Goal: Transaction & Acquisition: Purchase product/service

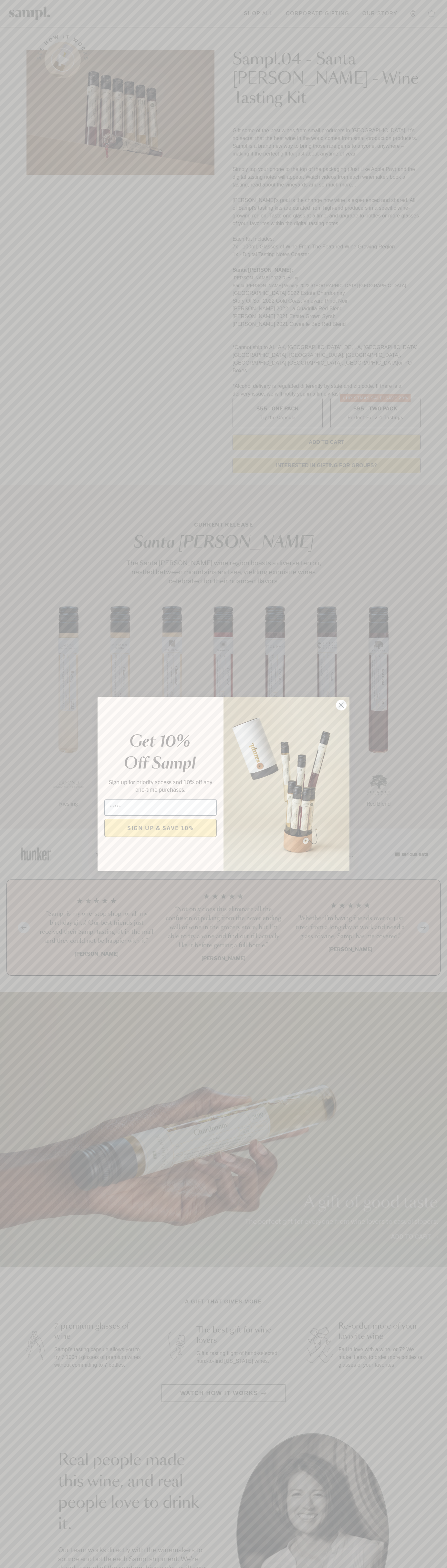
click at [341, 705] on icon "Close dialog" at bounding box center [341, 705] width 4 height 4
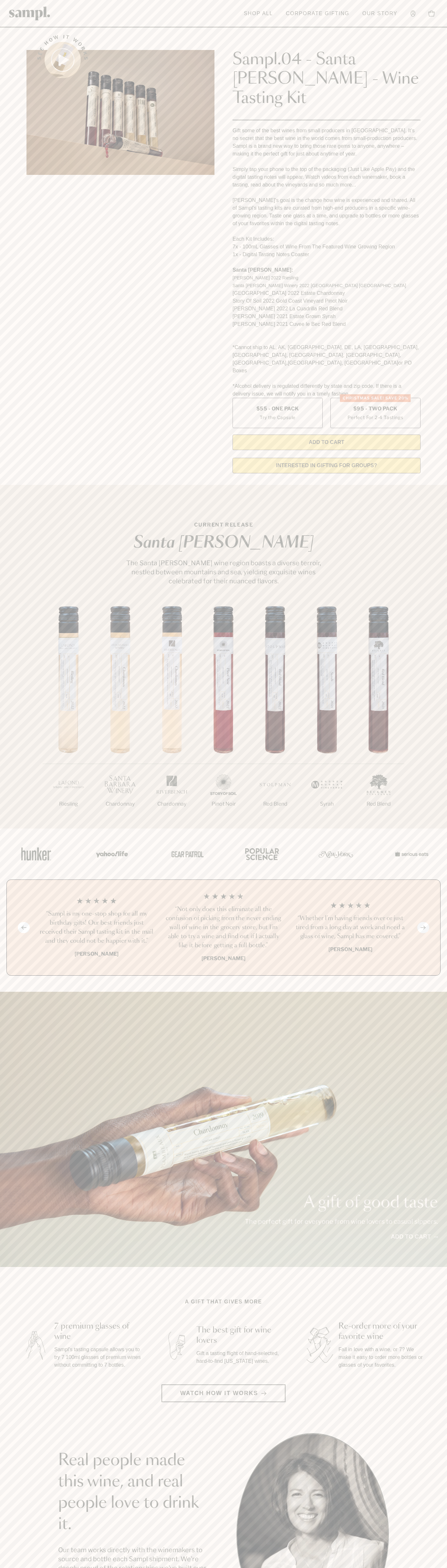
click at [445, 11] on header "Toggle navigation menu Shop All Corporate Gifting Our Story Account Story Shop …" at bounding box center [224, 13] width 447 height 27
click at [440, 1128] on div "A gift of good taste The perfect gift for everyone from wine lovers to casual s…" at bounding box center [224, 1129] width 447 height 275
click at [51, 1567] on html "Skip to main content Toggle navigation menu Shop All Corporate Gifting Our Stor…" at bounding box center [224, 1304] width 447 height 2608
click at [10, 1298] on section "A gift that gives more 7 premium glasses of wine Sampl's tasting capsule allows…" at bounding box center [224, 1349] width 447 height 104
click at [375, 398] on label "Christmas SALE! Save 20% $95 - Two Pack Perfect For 2-4 Tastings" at bounding box center [375, 413] width 90 height 30
